Goal: Information Seeking & Learning: Check status

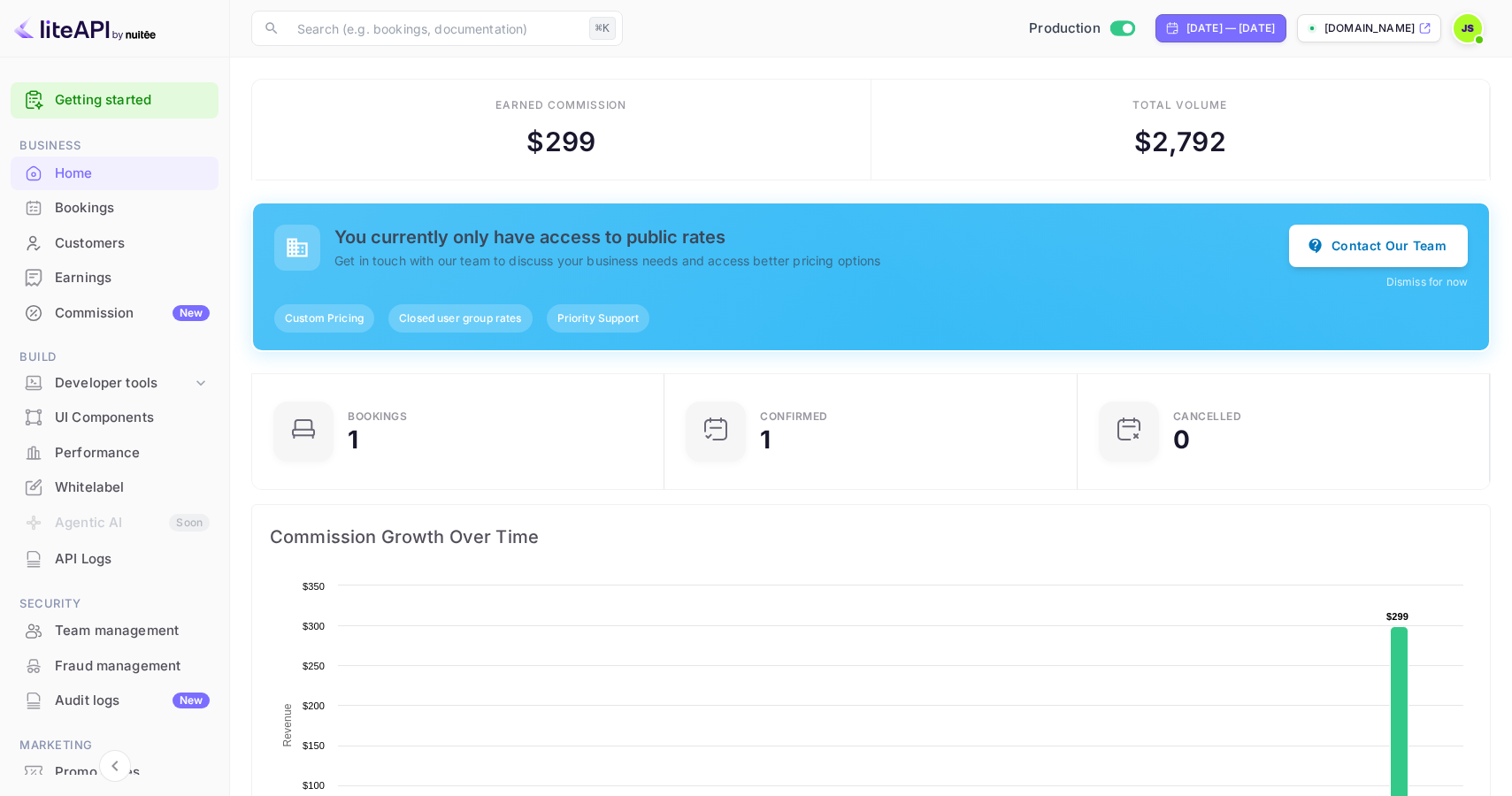
scroll to position [288, 402]
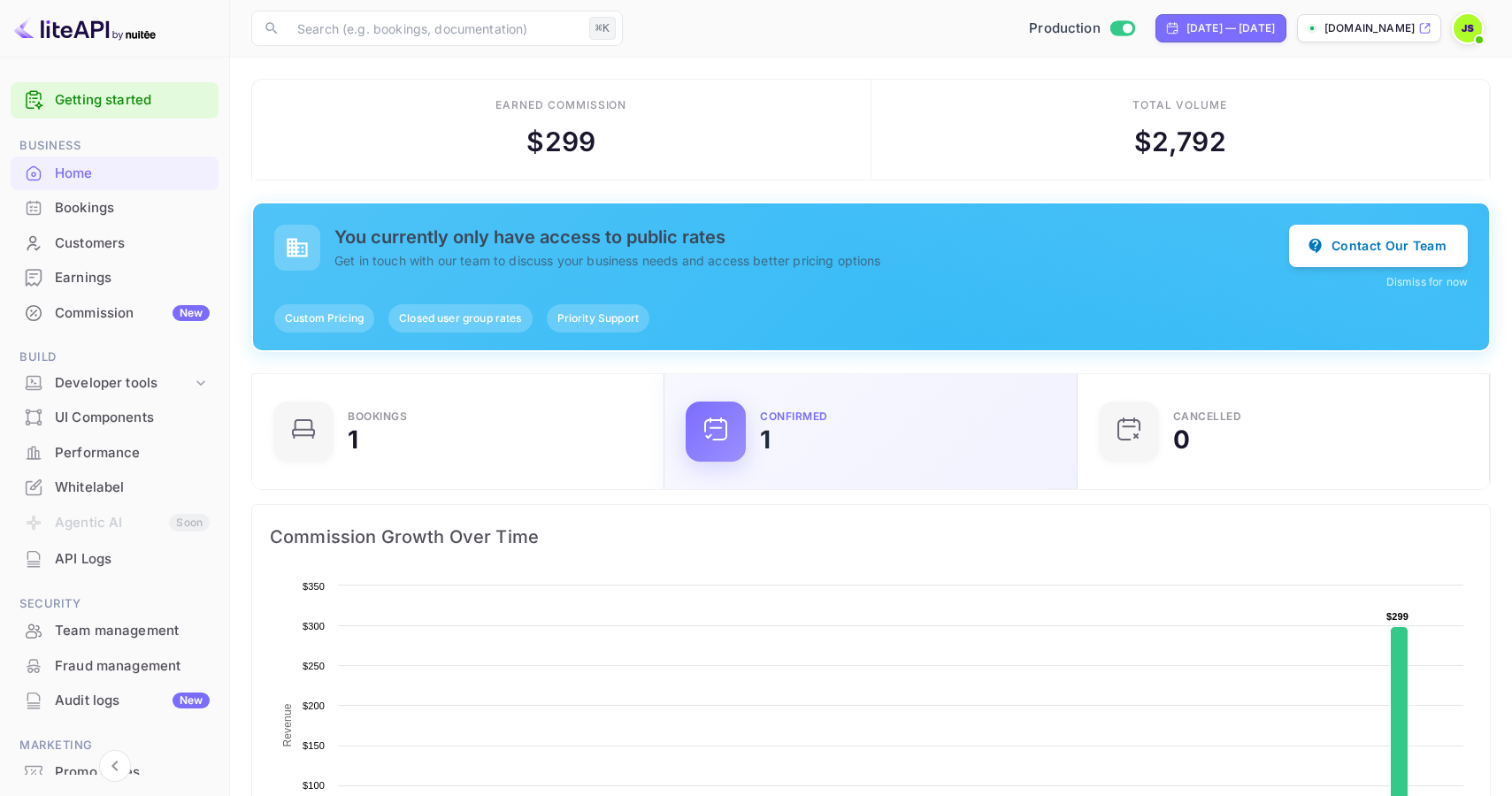
click at [893, 438] on div "Confirmed 1" at bounding box center [907, 431] width 294 height 41
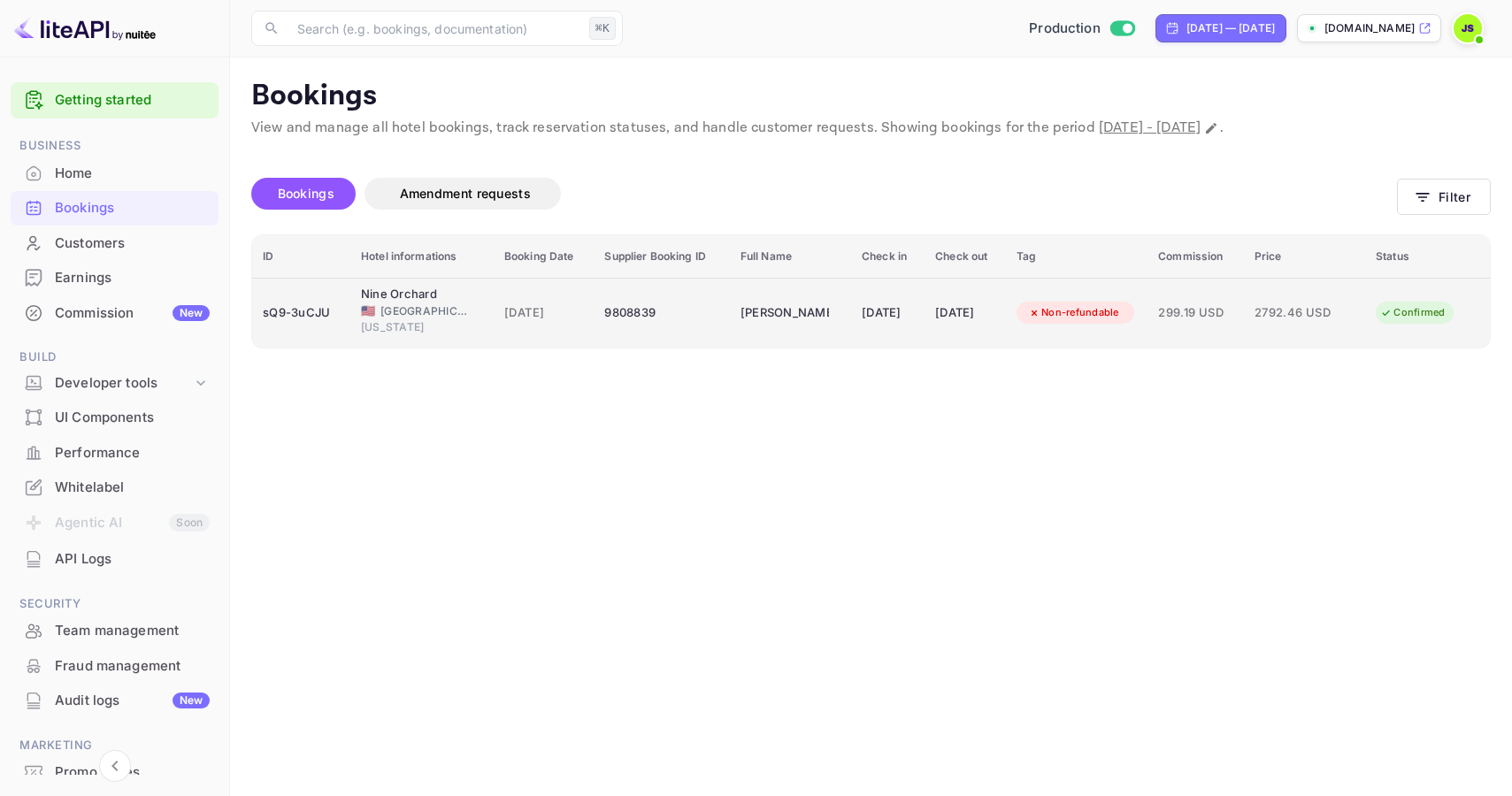
click at [965, 334] on td "08 Oct 2025" at bounding box center [965, 313] width 81 height 70
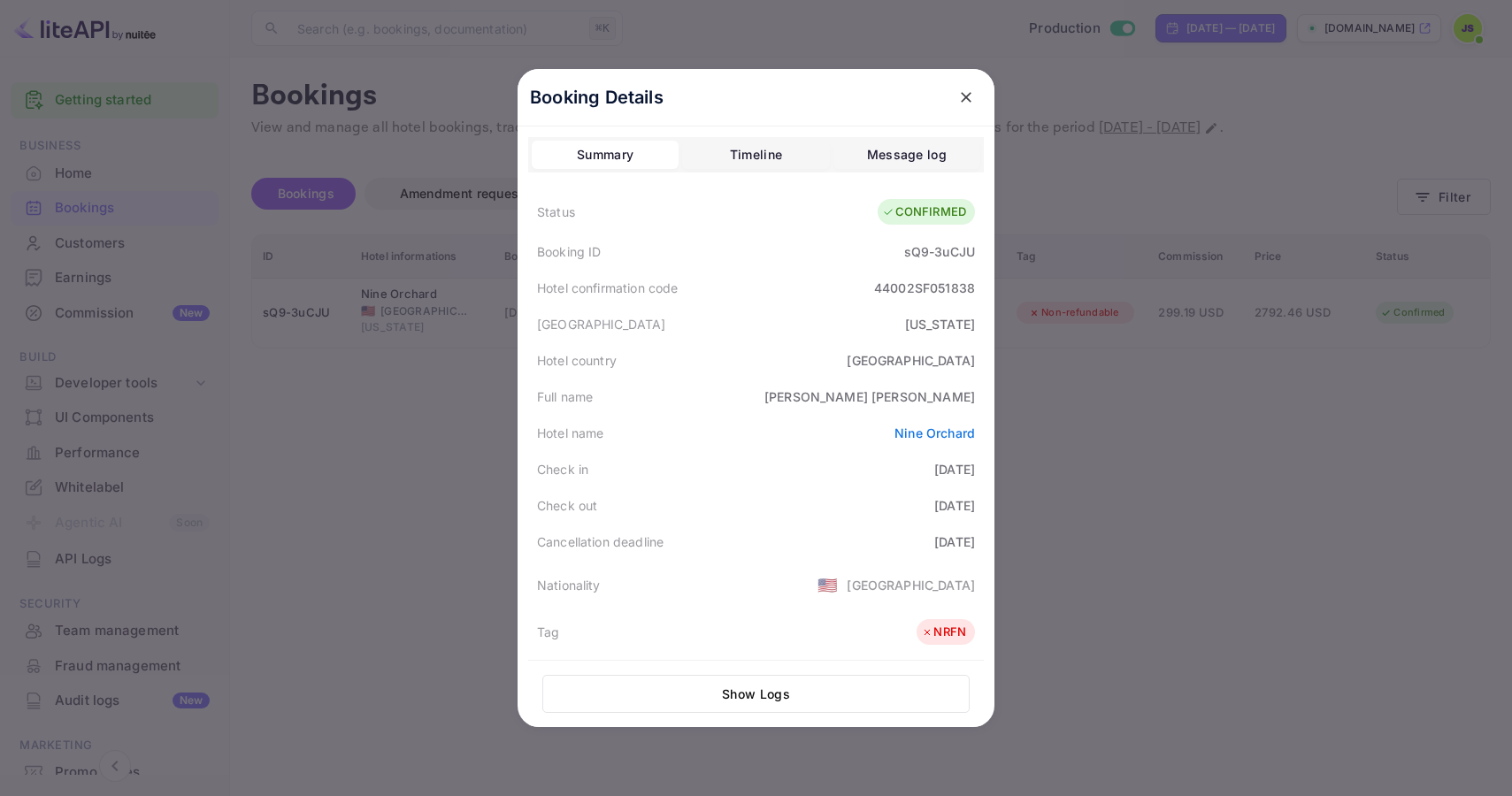
click at [779, 152] on div "Timeline" at bounding box center [756, 155] width 52 height 22
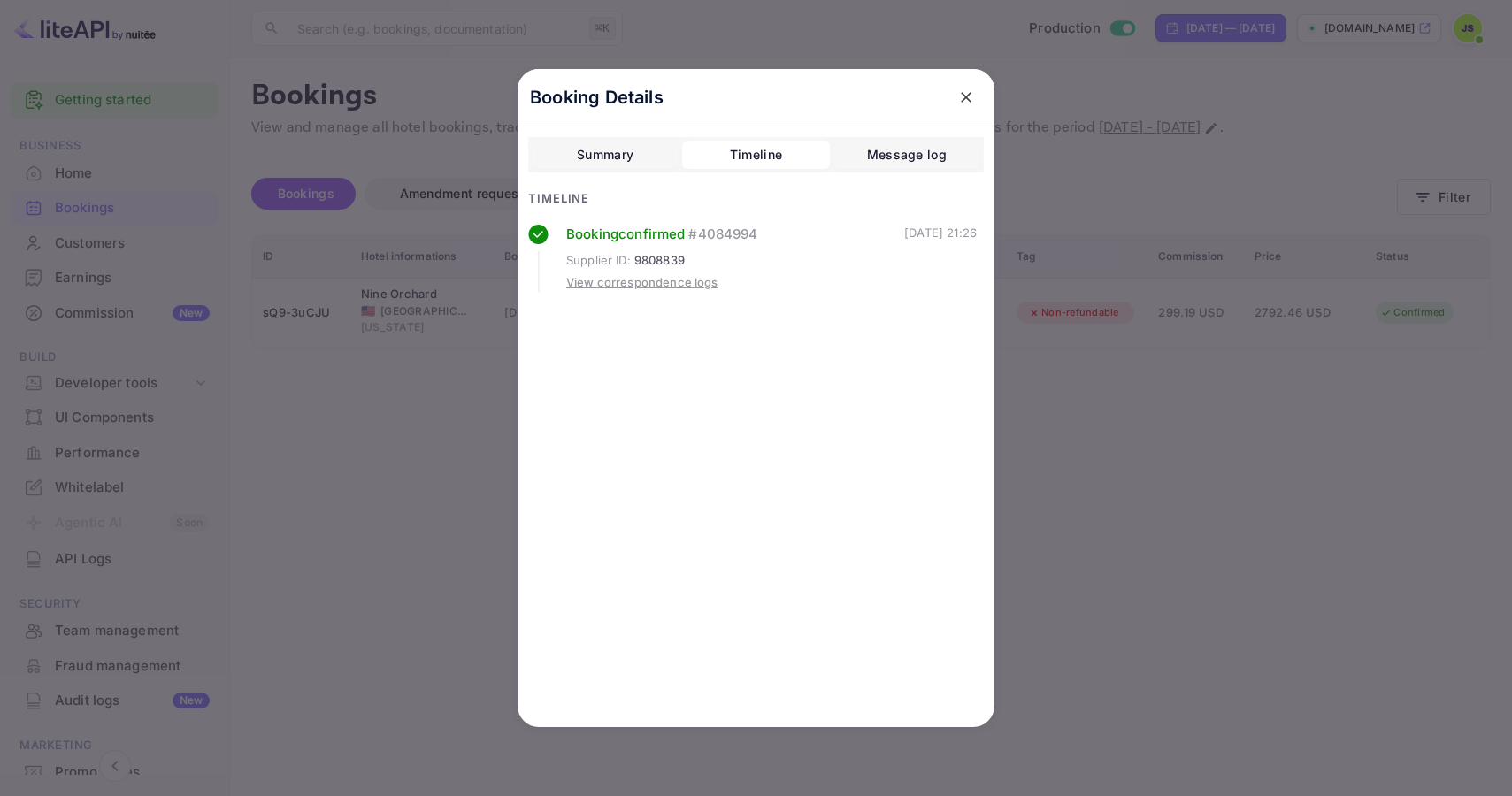
click at [656, 286] on div "View correspondence logs" at bounding box center [641, 283] width 152 height 18
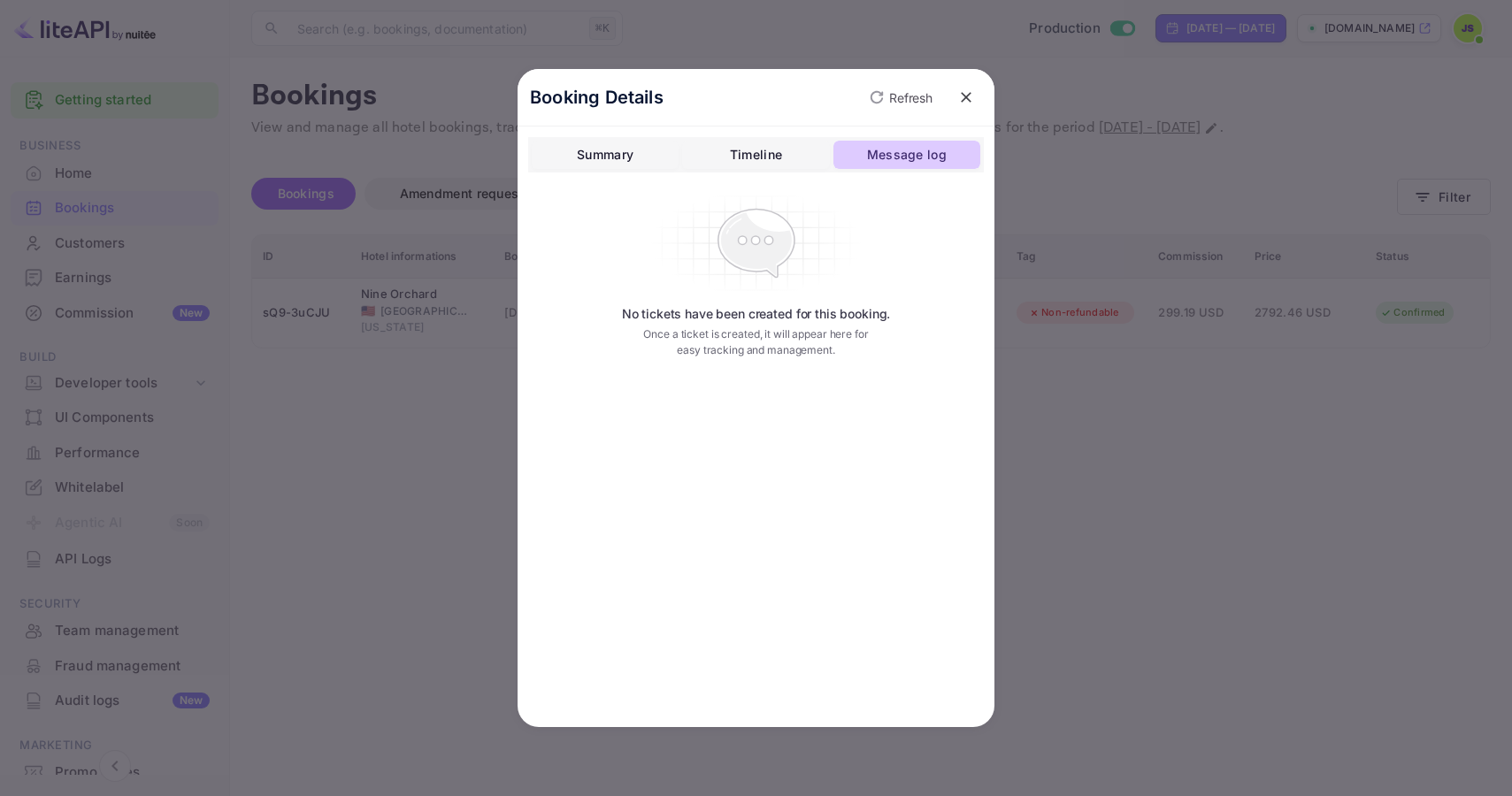
click at [883, 163] on div "Message log" at bounding box center [906, 155] width 79 height 22
click at [781, 157] on div "Timeline" at bounding box center [756, 155] width 52 height 22
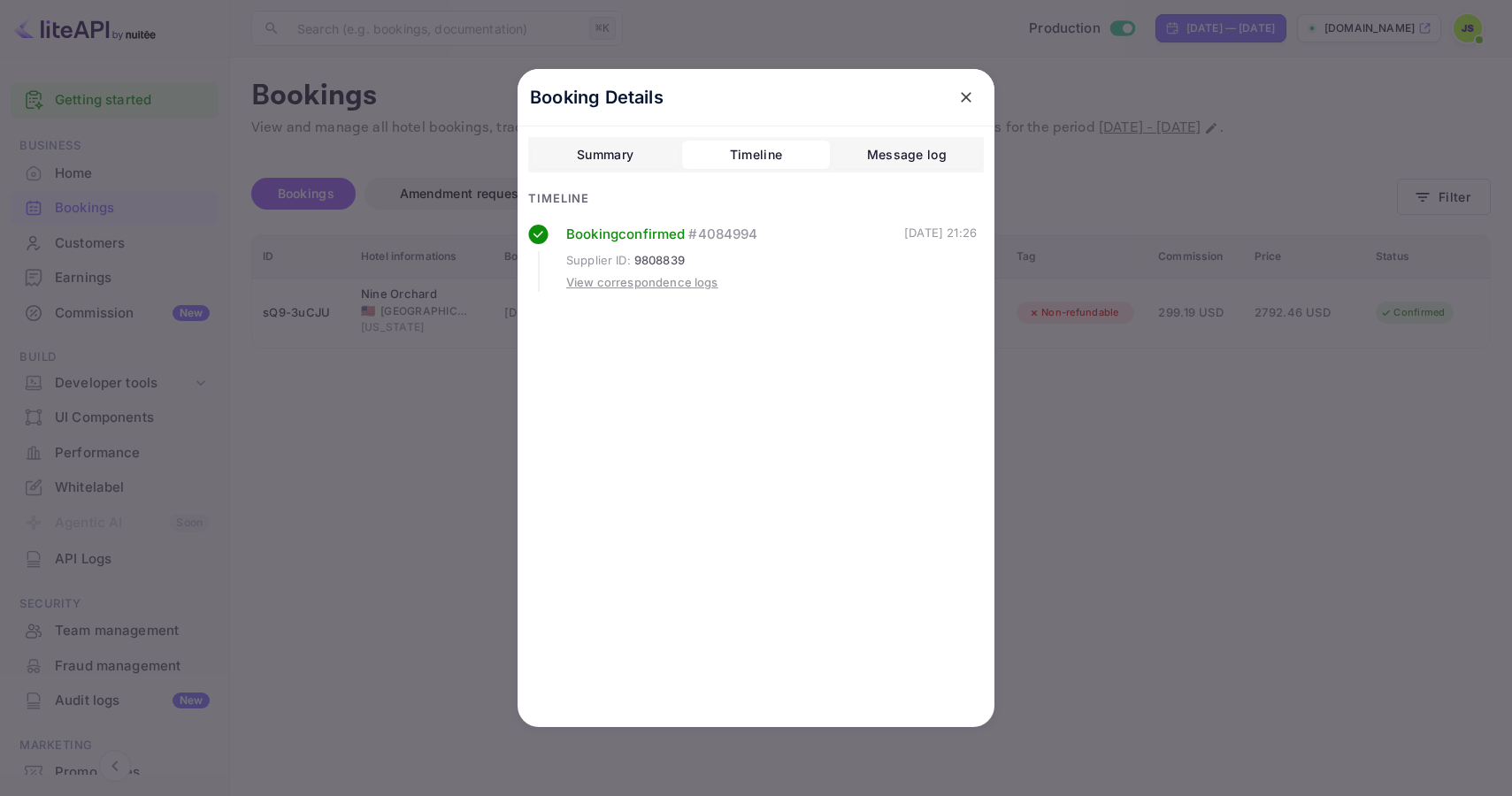
click at [578, 166] on button "Summary" at bounding box center [606, 155] width 147 height 28
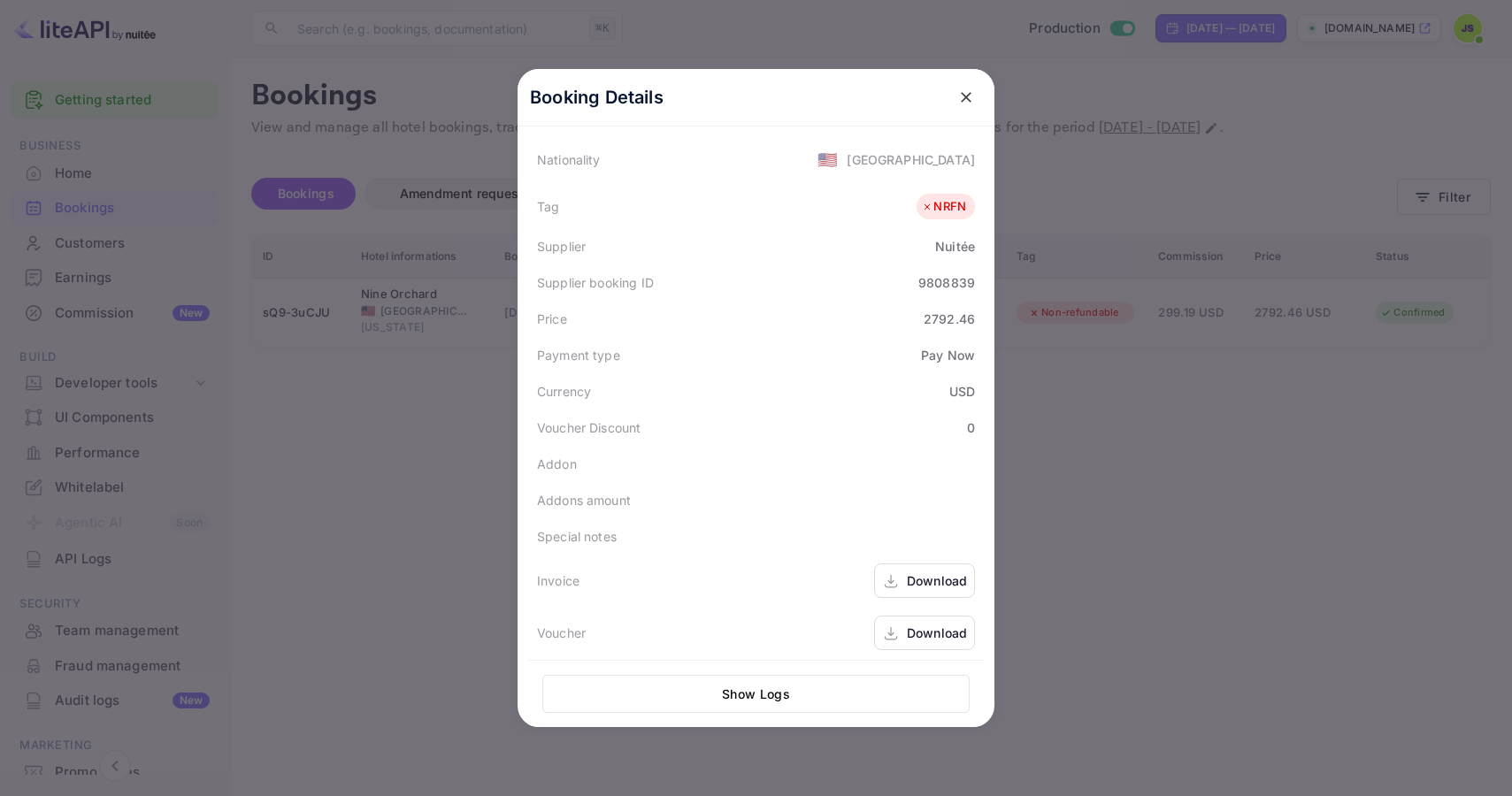
scroll to position [432, 0]
click at [780, 688] on button "Show Logs" at bounding box center [756, 694] width 427 height 38
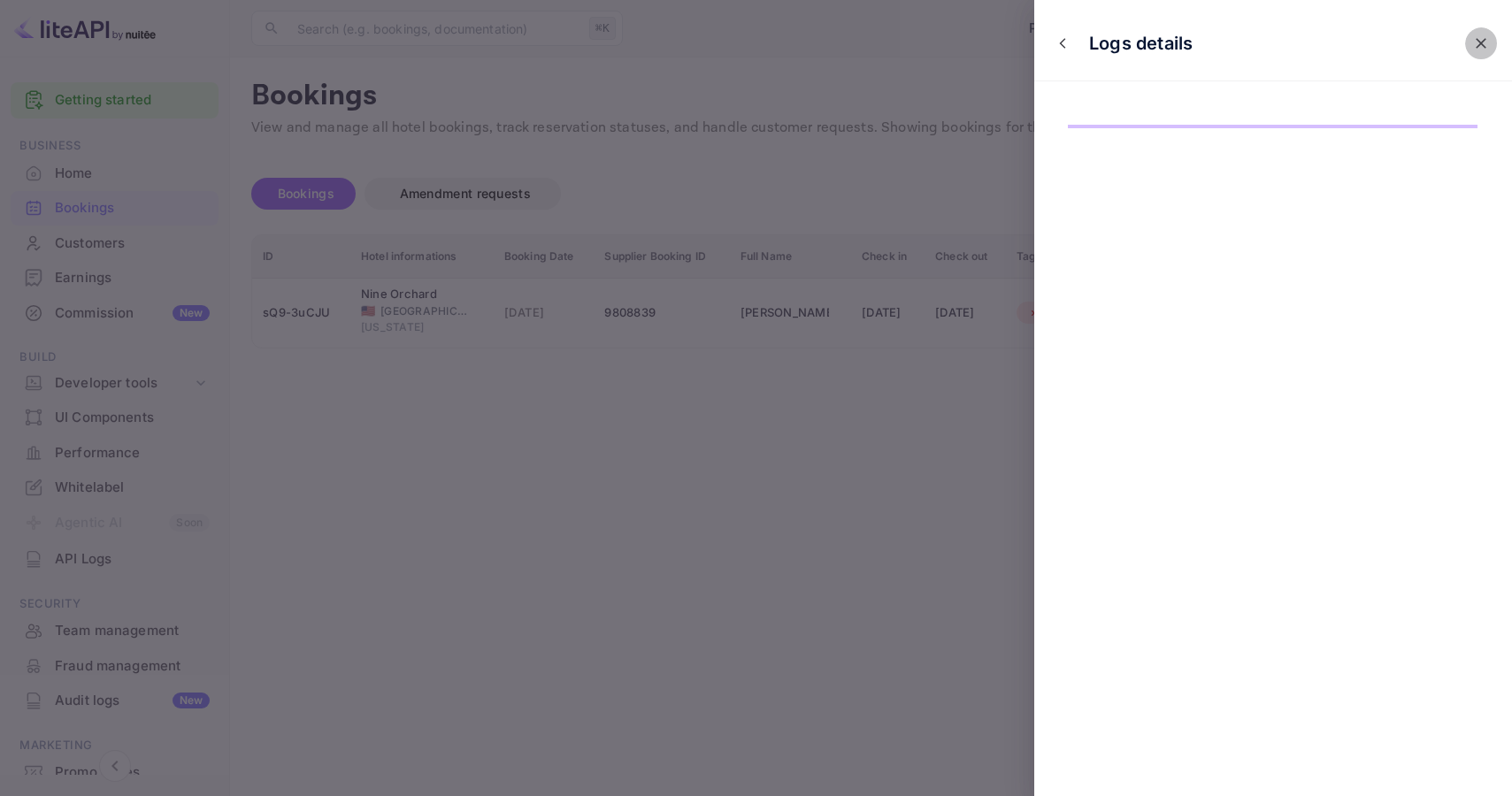
click at [1492, 46] on button "close" at bounding box center [1482, 43] width 32 height 32
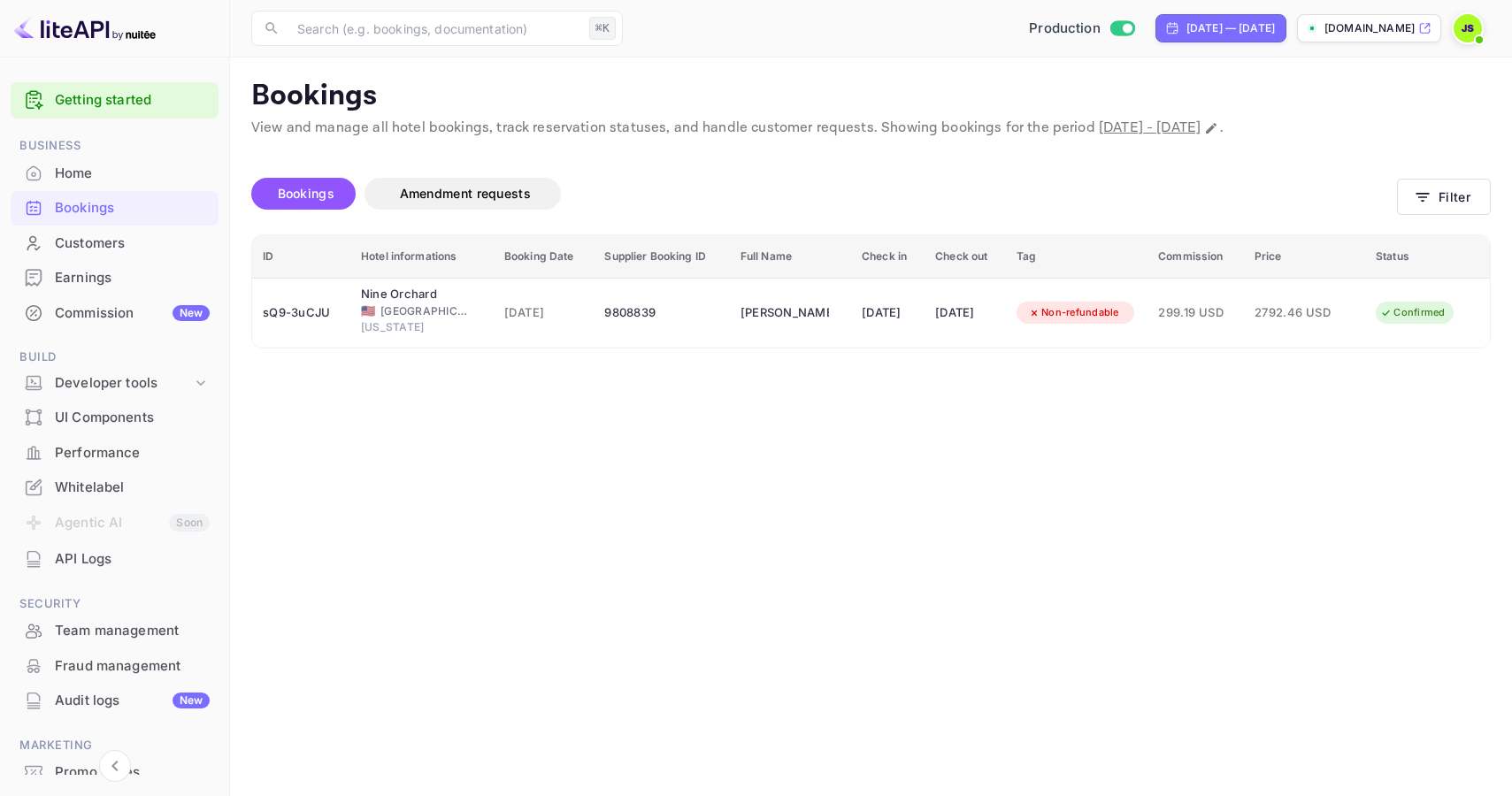
click at [107, 108] on link "Getting started" at bounding box center [132, 101] width 155 height 21
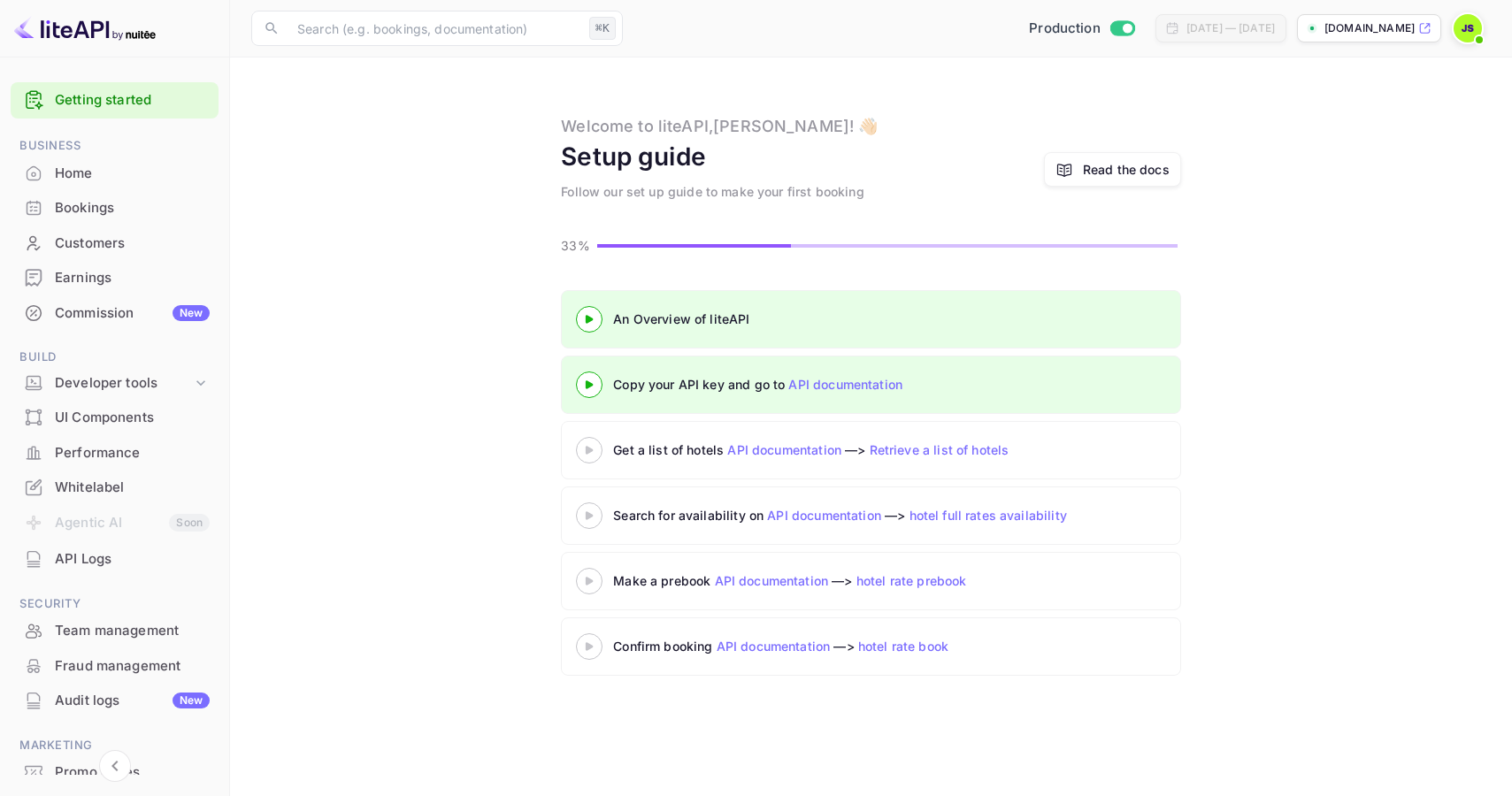
click at [969, 445] on link "Retrieve a list of hotels" at bounding box center [939, 450] width 140 height 15
click at [154, 379] on div "Developer tools" at bounding box center [123, 384] width 137 height 21
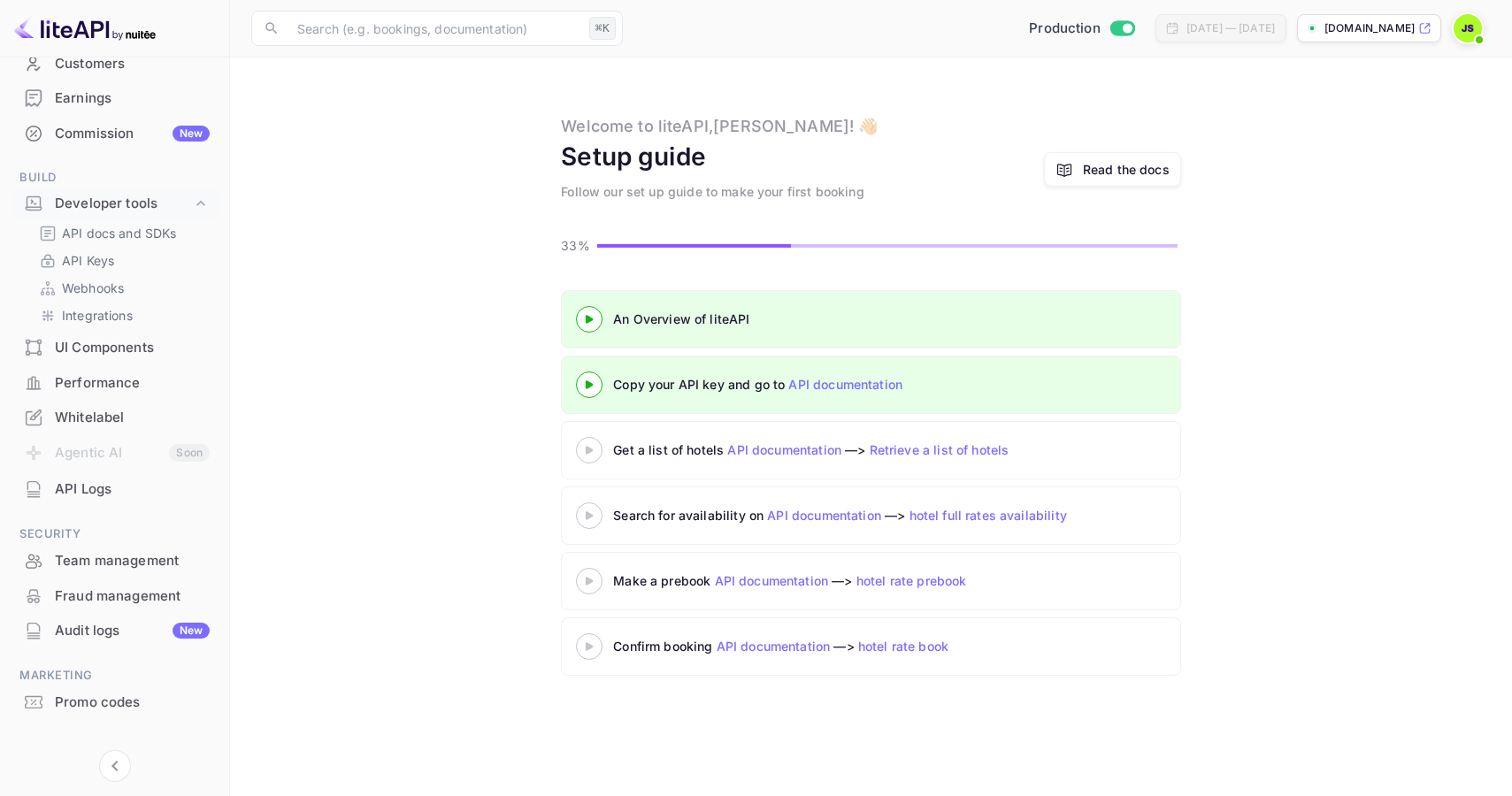
scroll to position [201, 0]
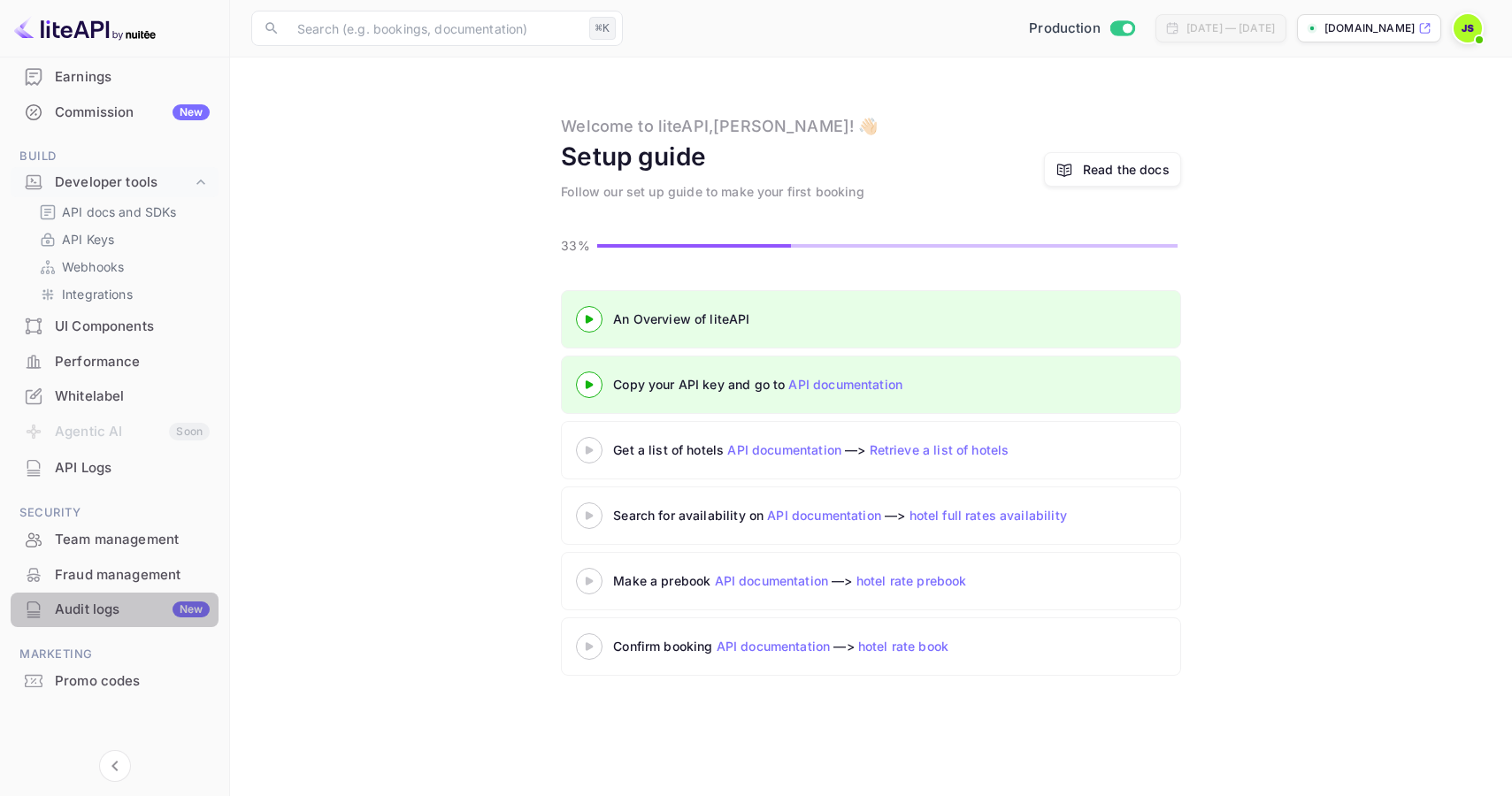
click at [117, 616] on div "Audit logs New" at bounding box center [132, 610] width 155 height 21
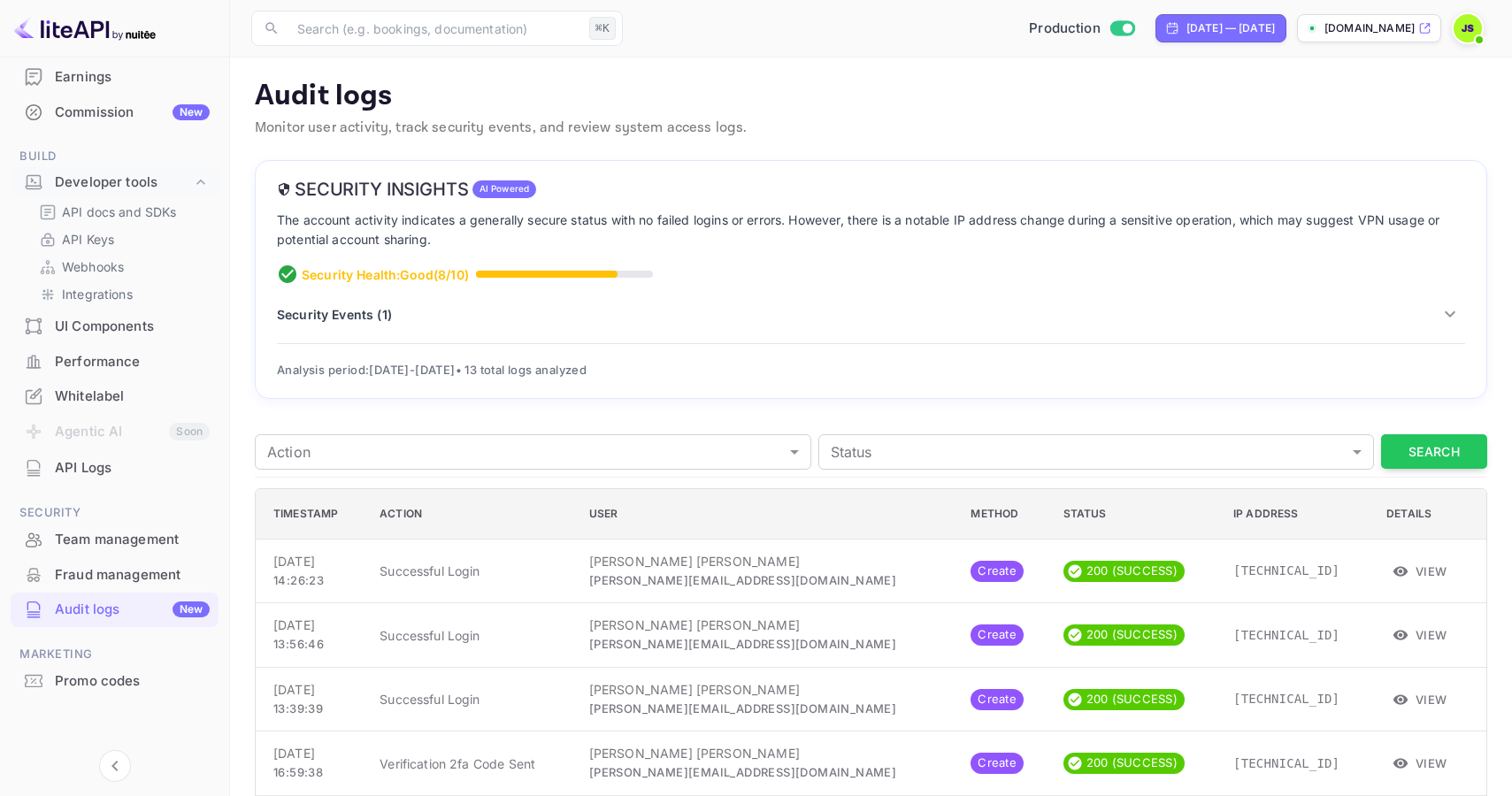
click at [337, 323] on p "Security Events ( 1 )" at bounding box center [335, 315] width 115 height 19
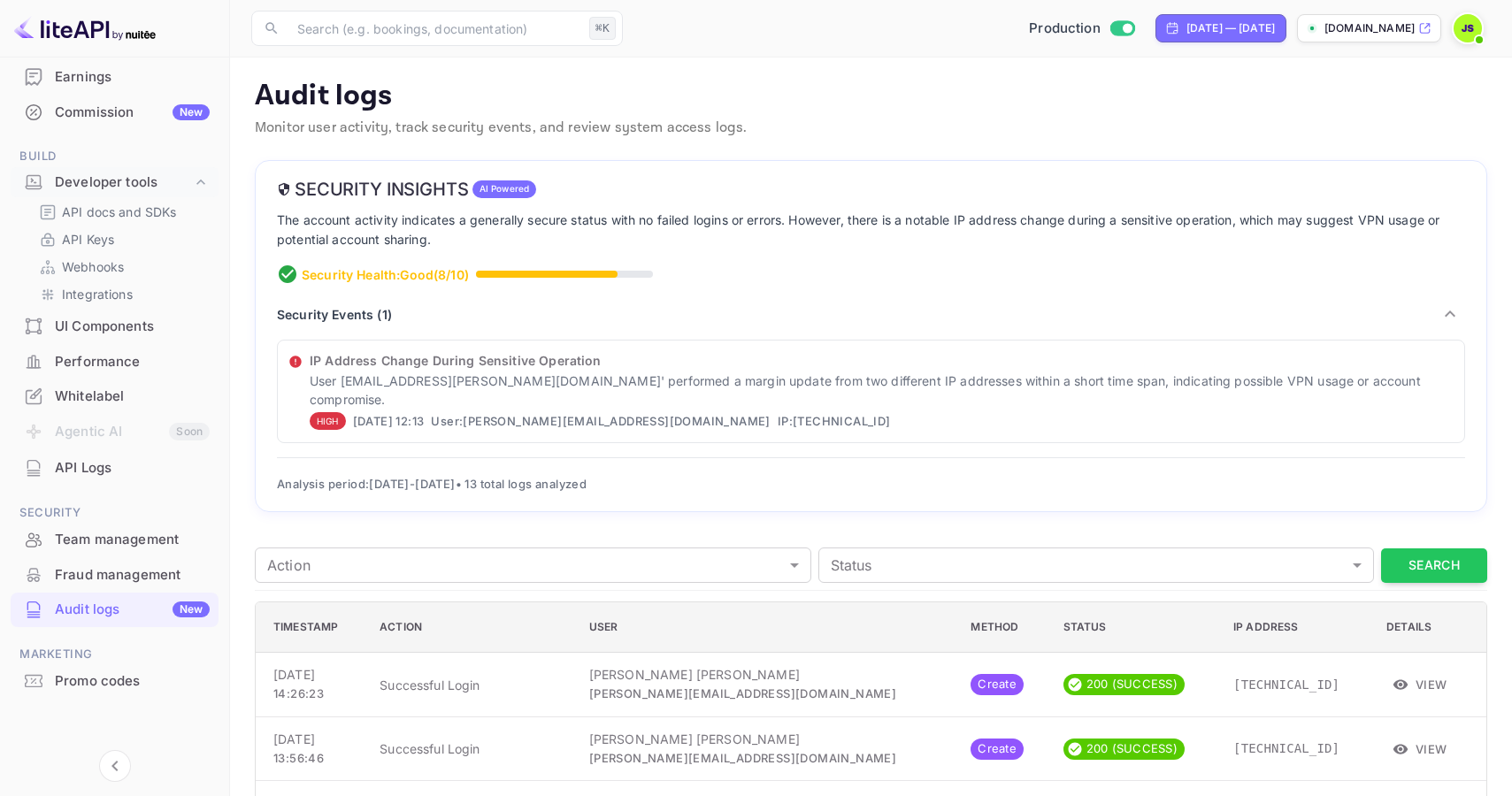
click at [136, 78] on div "Earnings" at bounding box center [132, 77] width 155 height 21
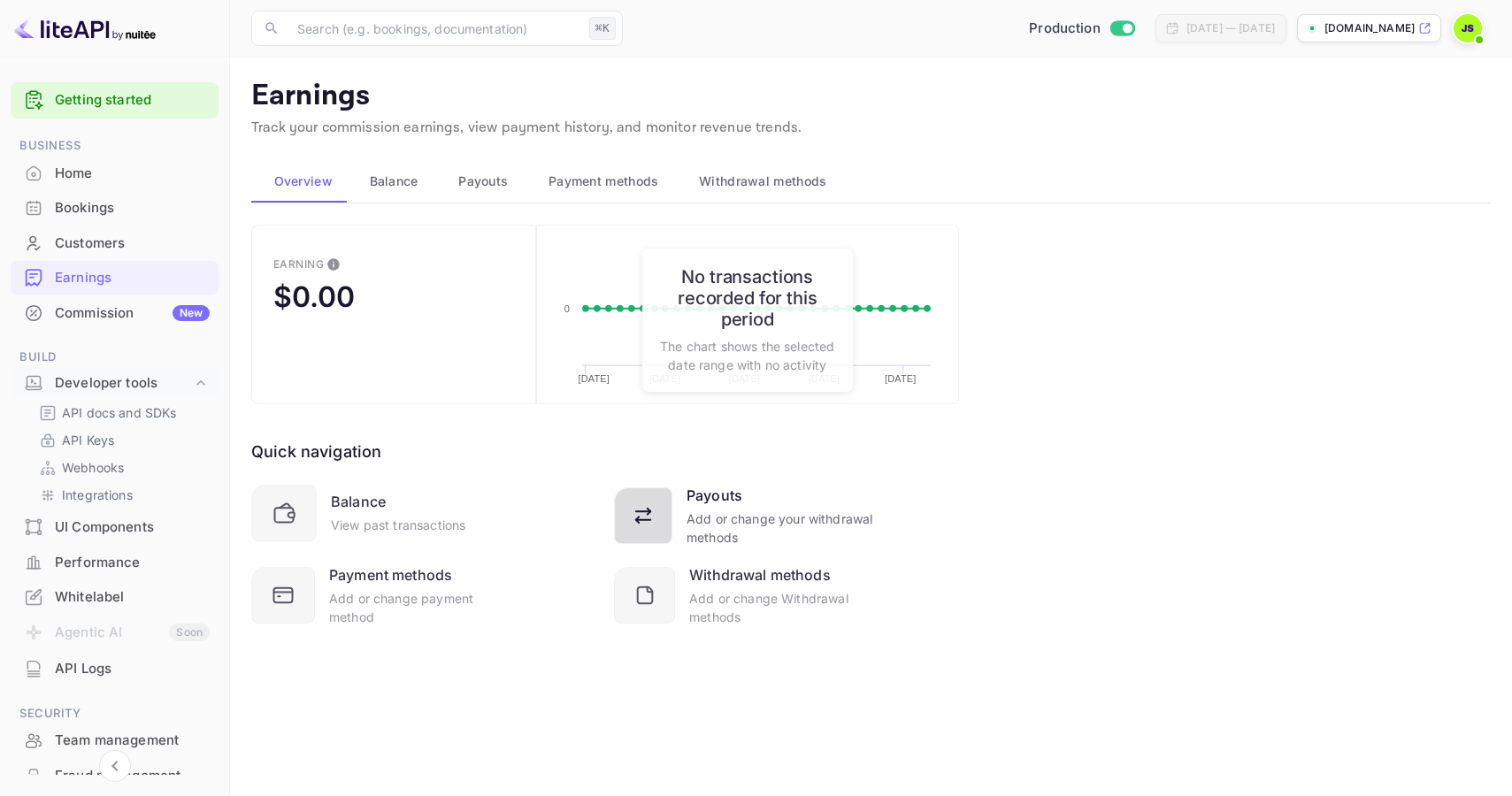
click at [710, 498] on div "Payouts" at bounding box center [714, 495] width 56 height 22
